Goal: Transaction & Acquisition: Purchase product/service

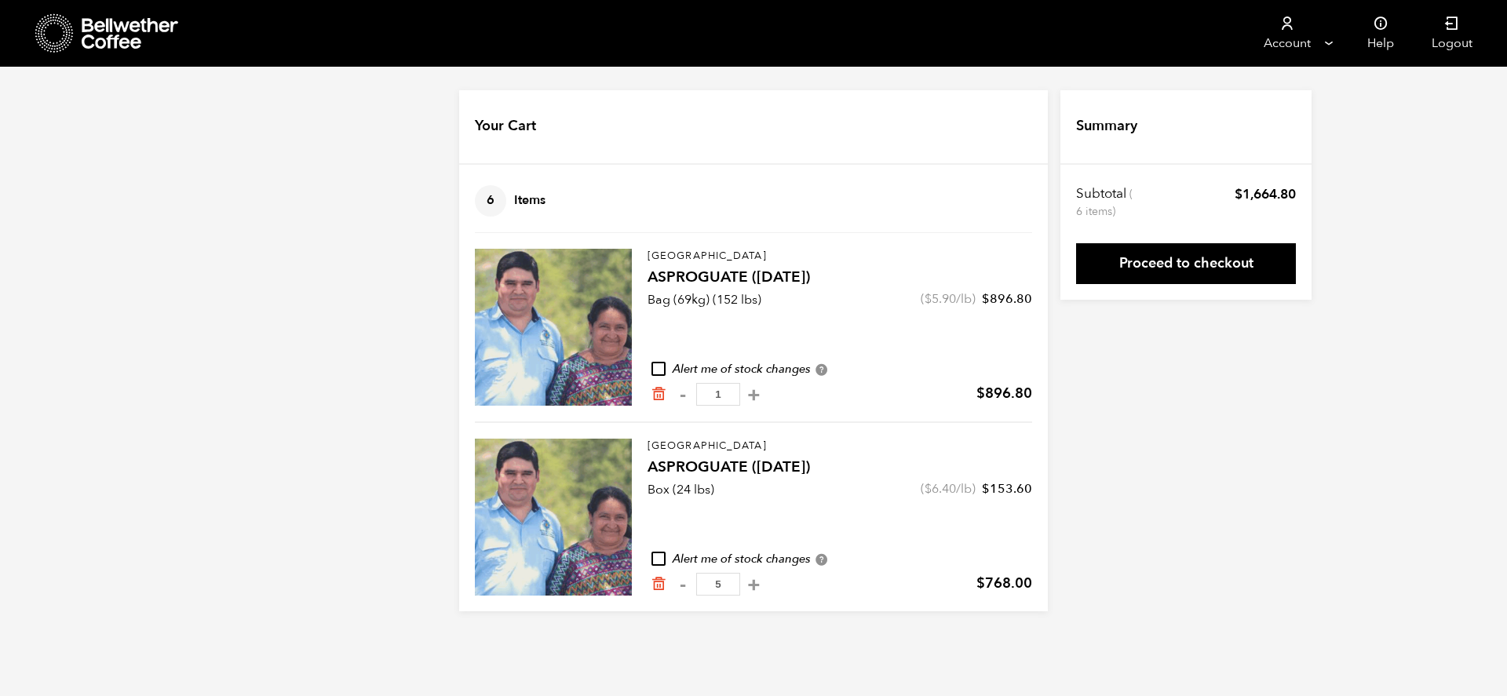
click at [608, 301] on div at bounding box center [553, 327] width 157 height 157
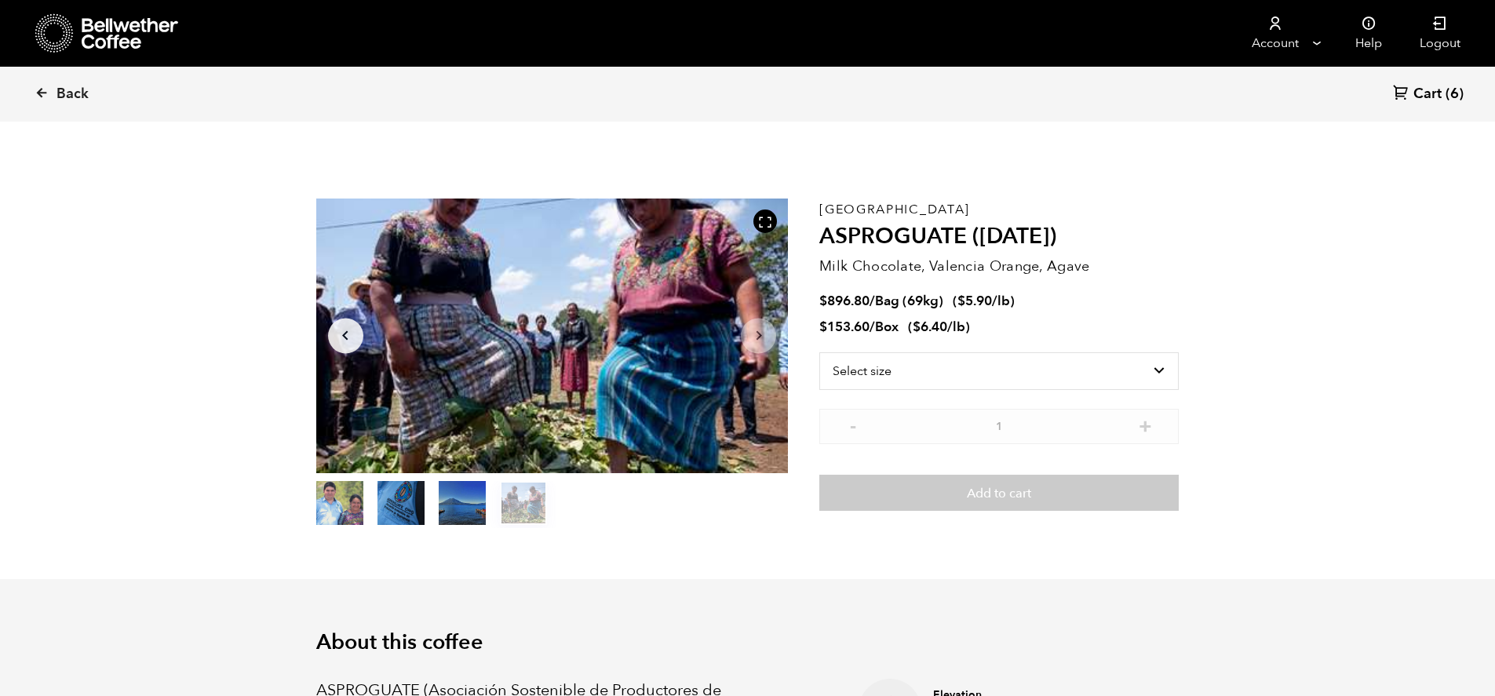
click at [1403, 89] on icon at bounding box center [1401, 92] width 16 height 16
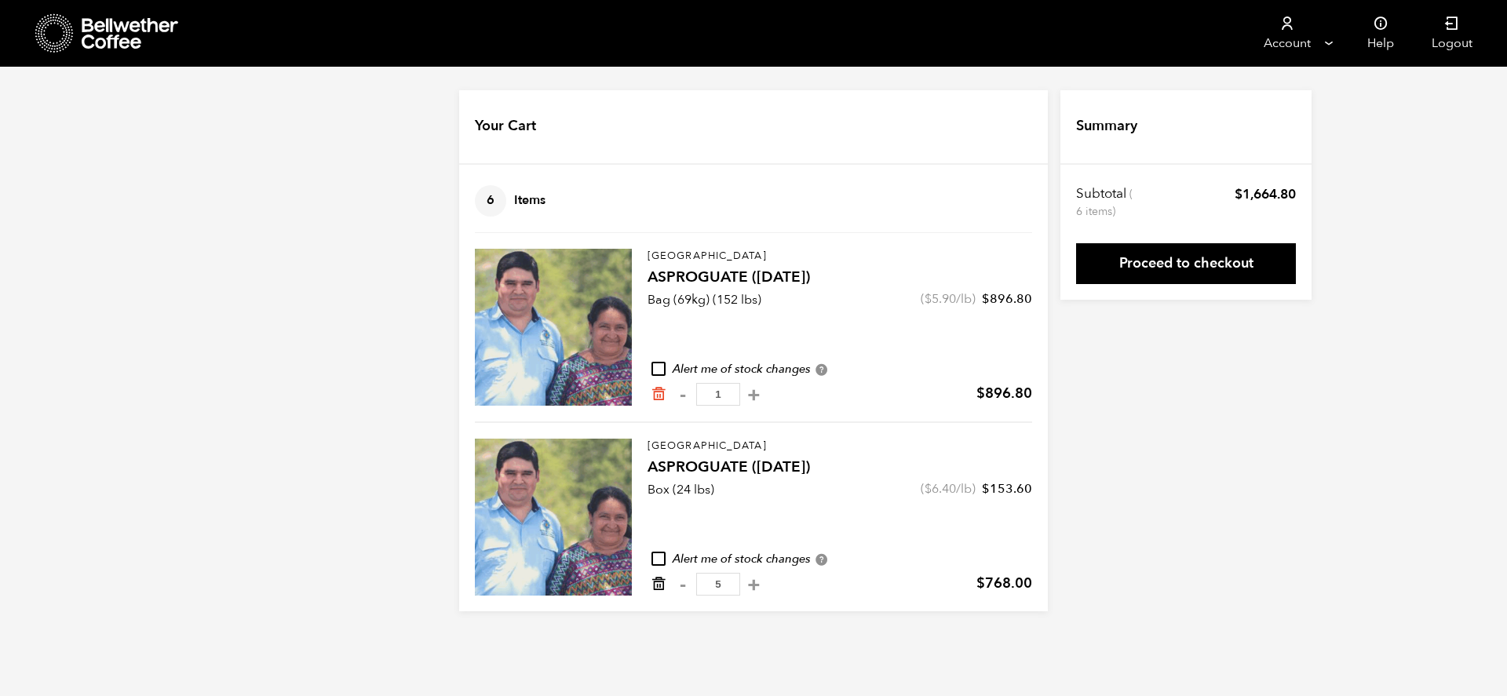
click at [655, 586] on icon "Remove from cart" at bounding box center [659, 584] width 16 height 16
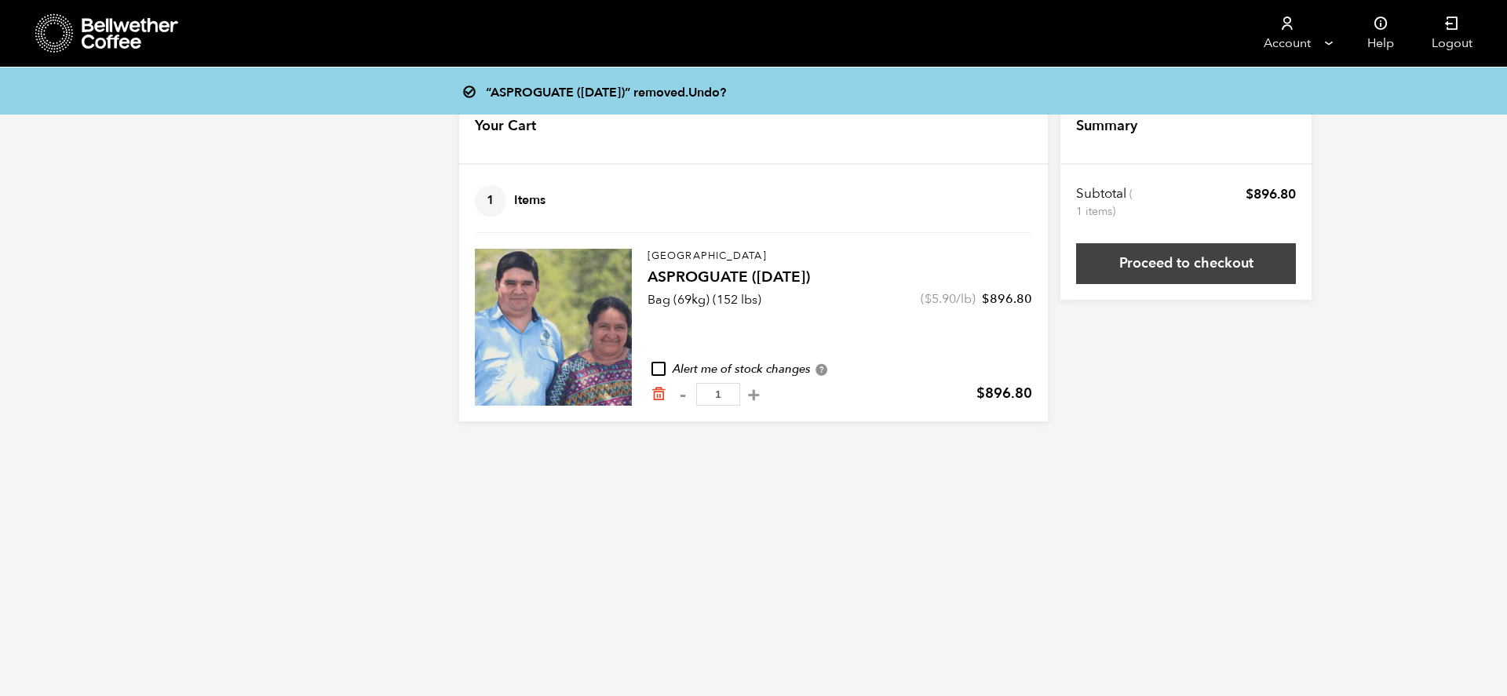
click at [1206, 263] on link "Proceed to checkout" at bounding box center [1186, 263] width 220 height 41
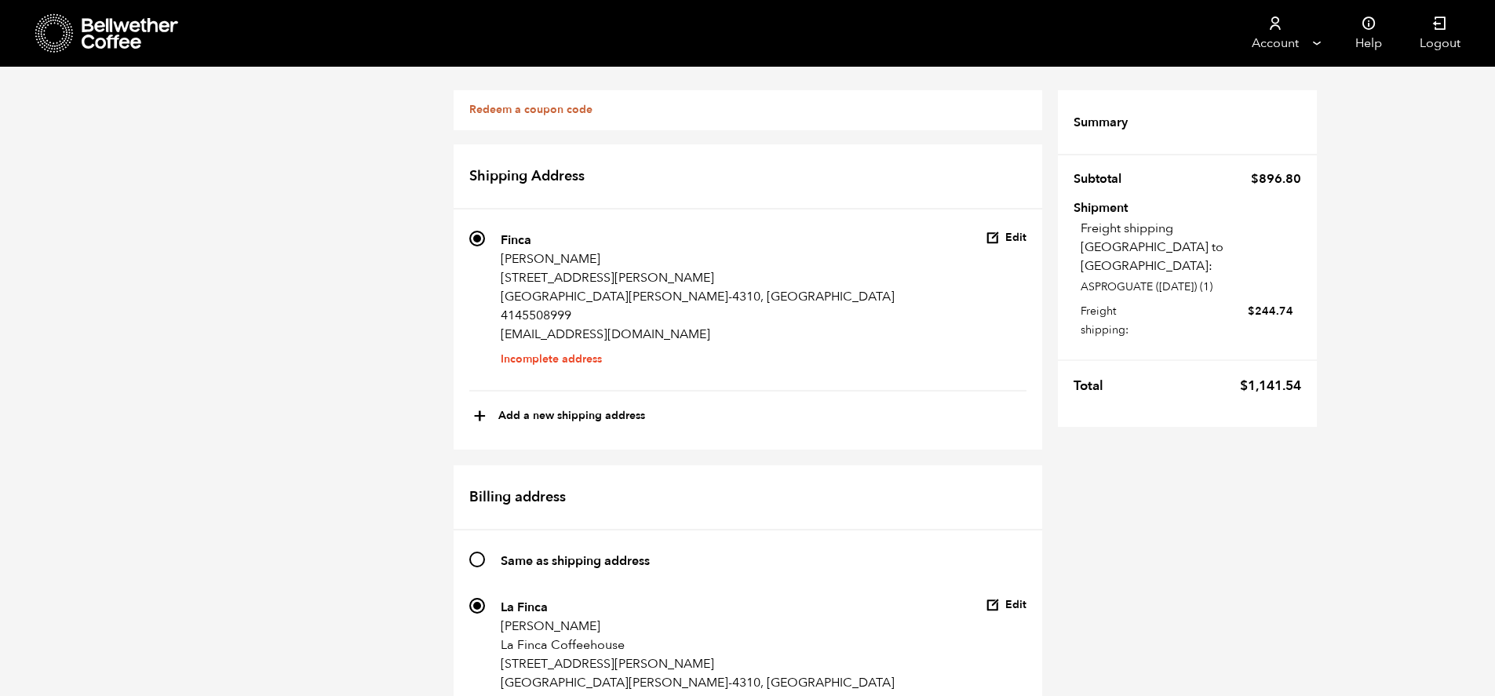
scroll to position [71, 0]
click at [480, 552] on input "Same as shipping address" at bounding box center [477, 560] width 16 height 16
radio input "true"
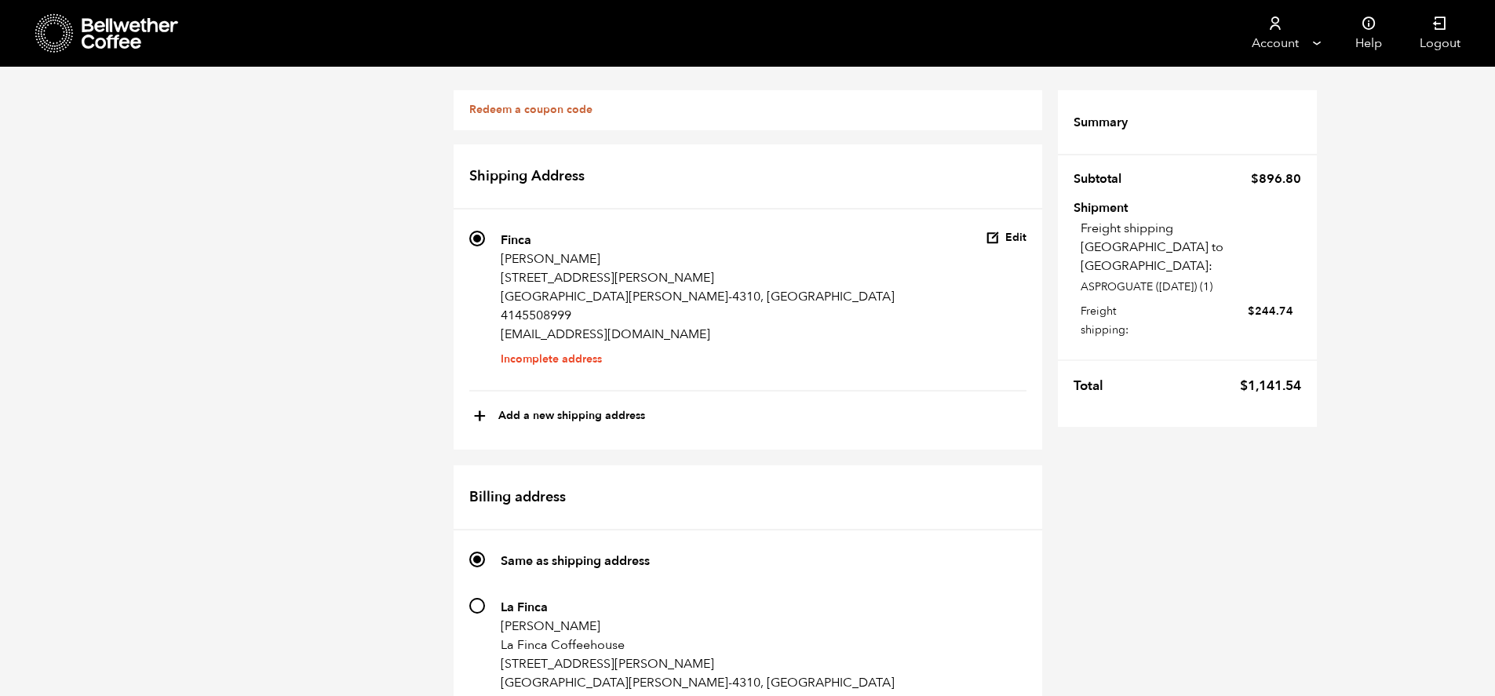
radio input "true"
click at [998, 239] on icon "button" at bounding box center [993, 238] width 14 height 14
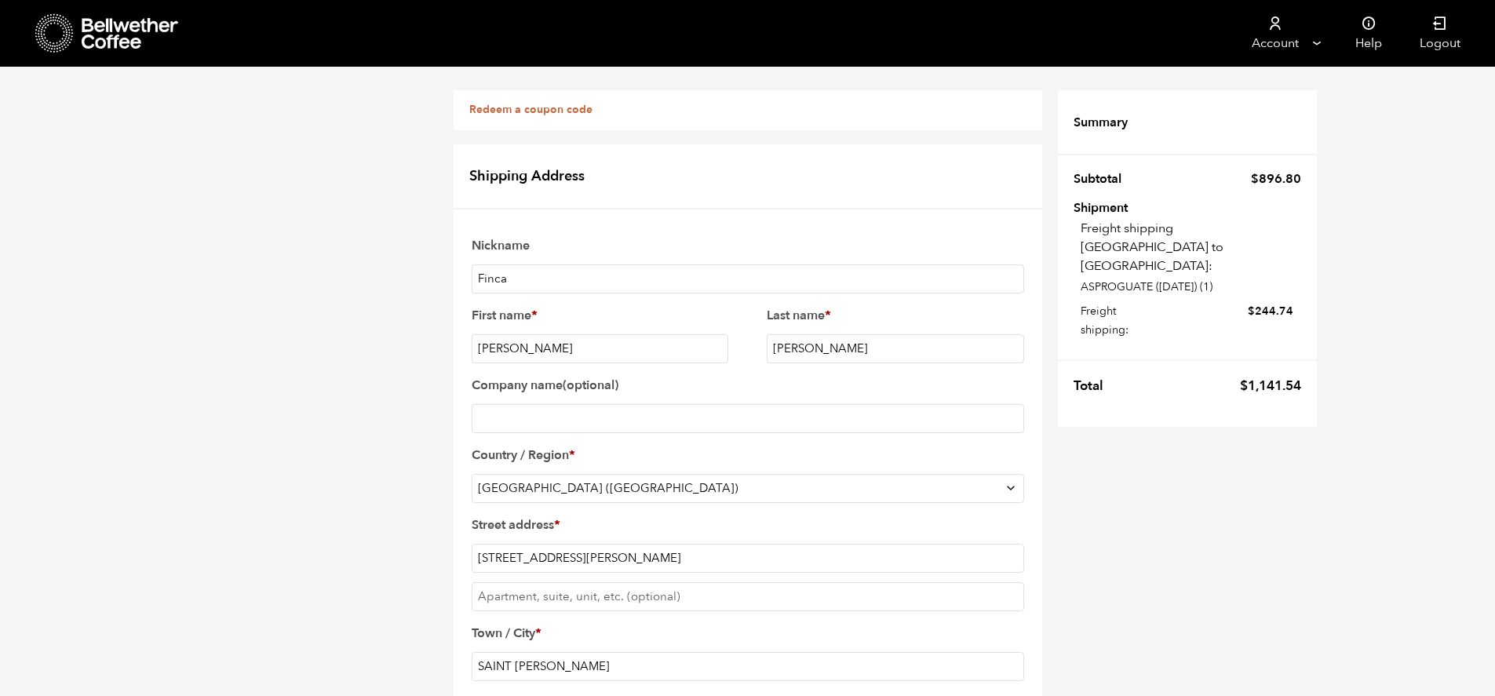
scroll to position [241, 0]
click at [591, 404] on input "Company name (optional)" at bounding box center [748, 418] width 553 height 29
type input "La Finca Coffee House"
click at [504, 544] on input "[STREET_ADDRESS][PERSON_NAME]" at bounding box center [748, 558] width 553 height 29
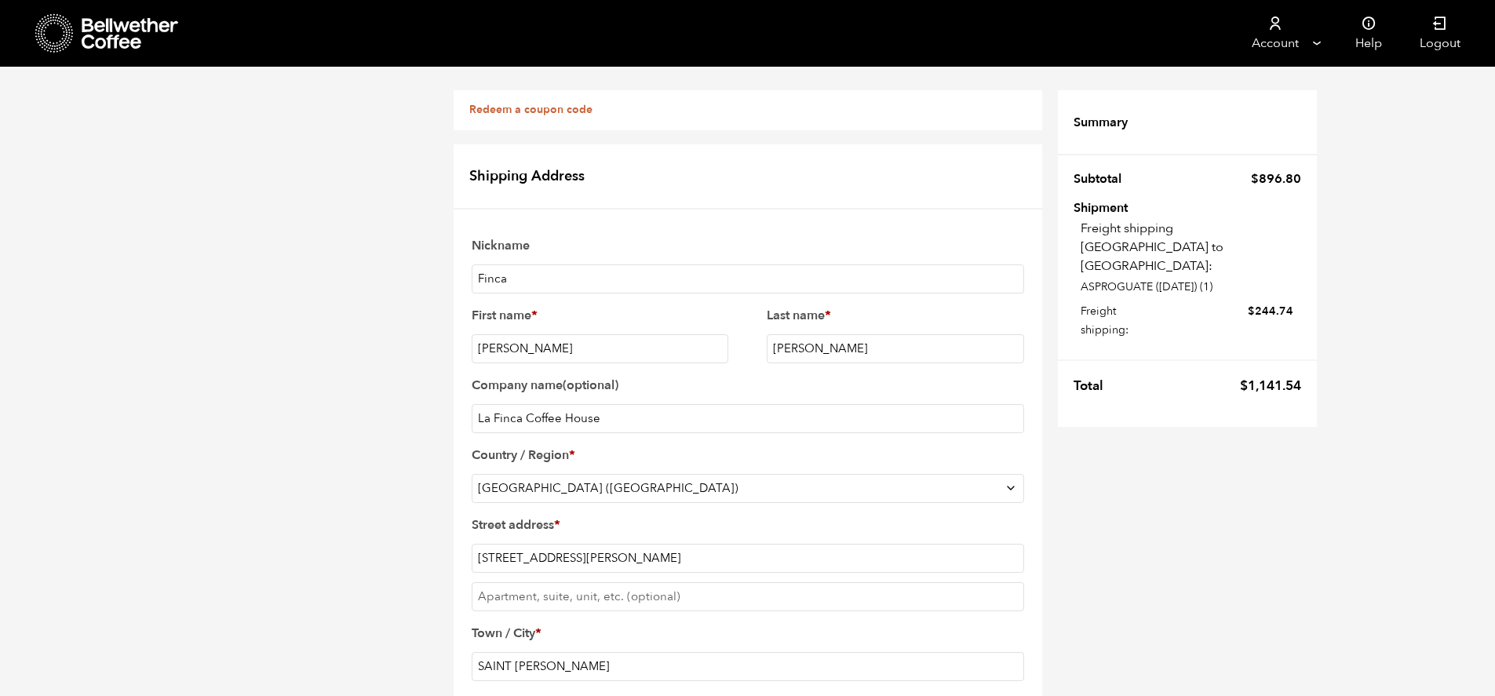
type input "[STREET_ADDRESS][PERSON_NAME]"
checkbox input "true"
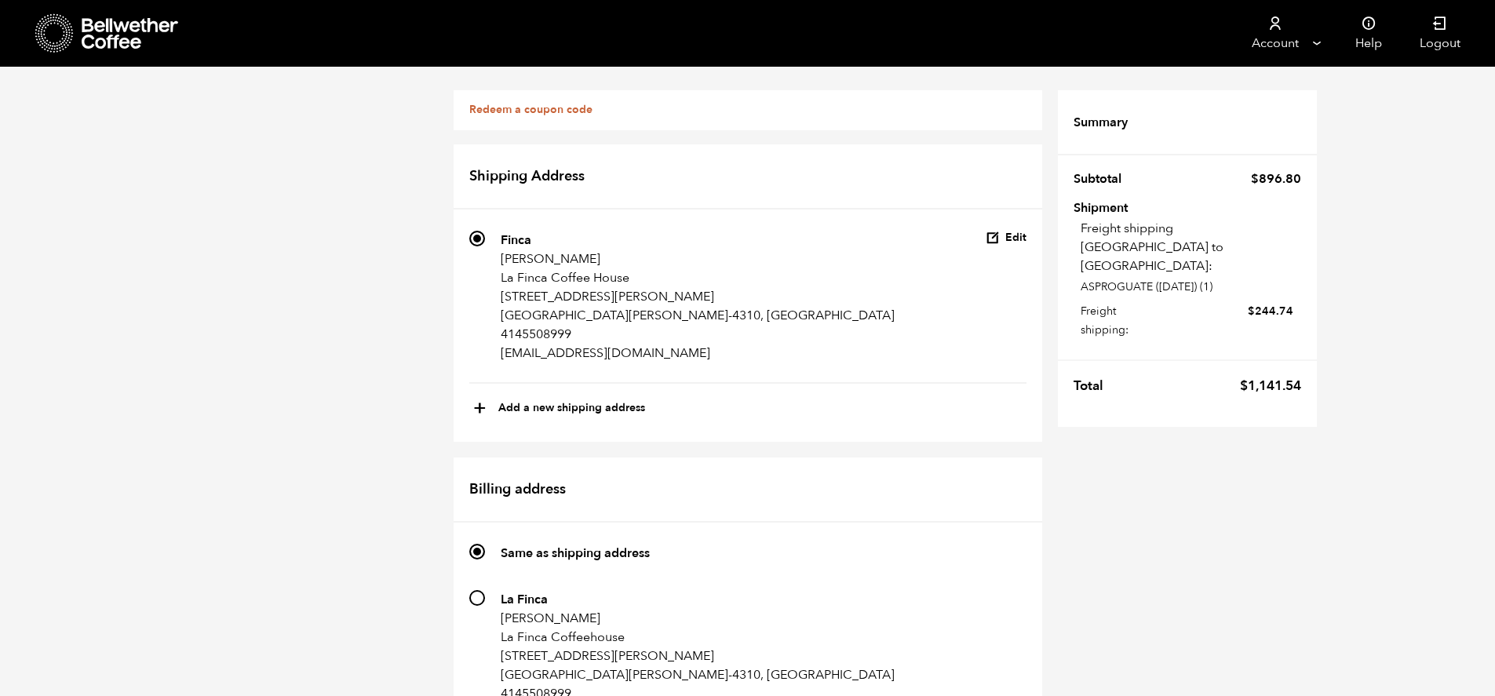
scroll to position [751, 0]
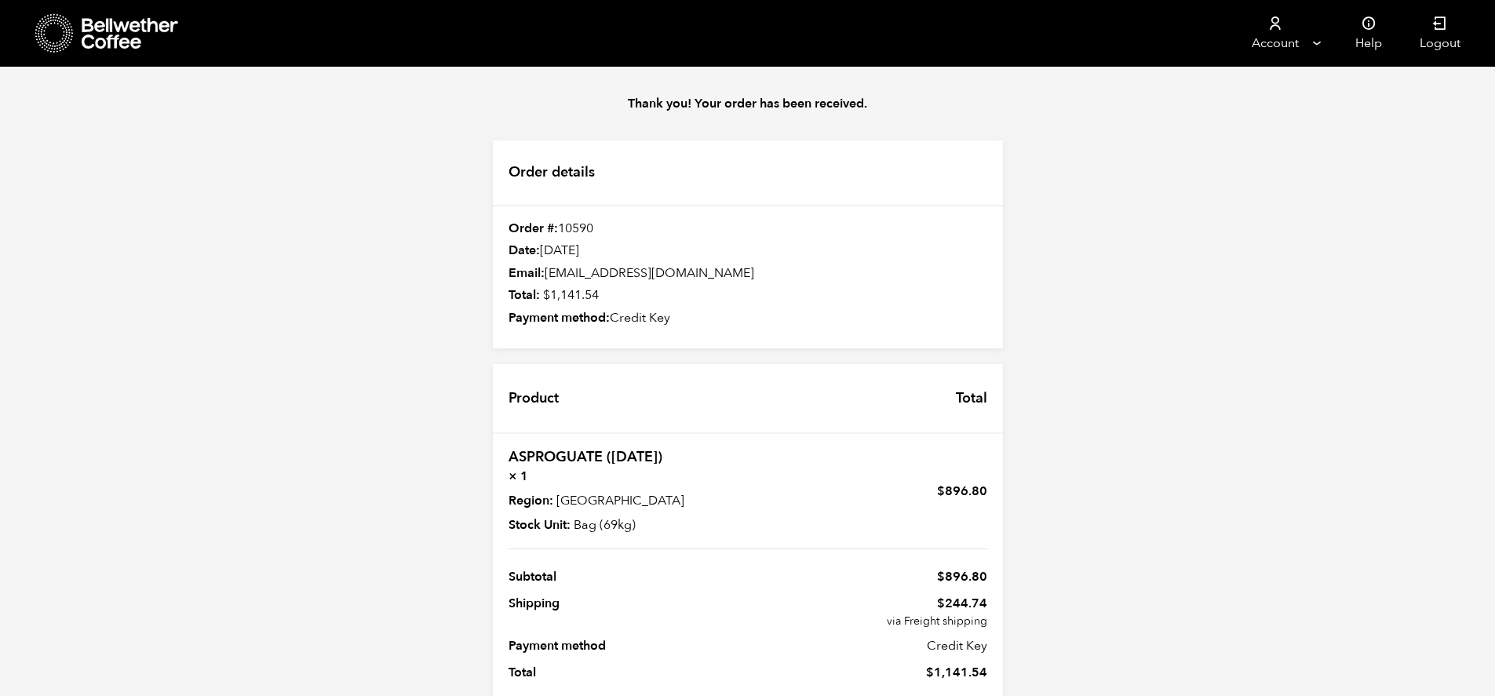
scroll to position [48, 0]
